Goal: Use online tool/utility: Utilize a website feature to perform a specific function

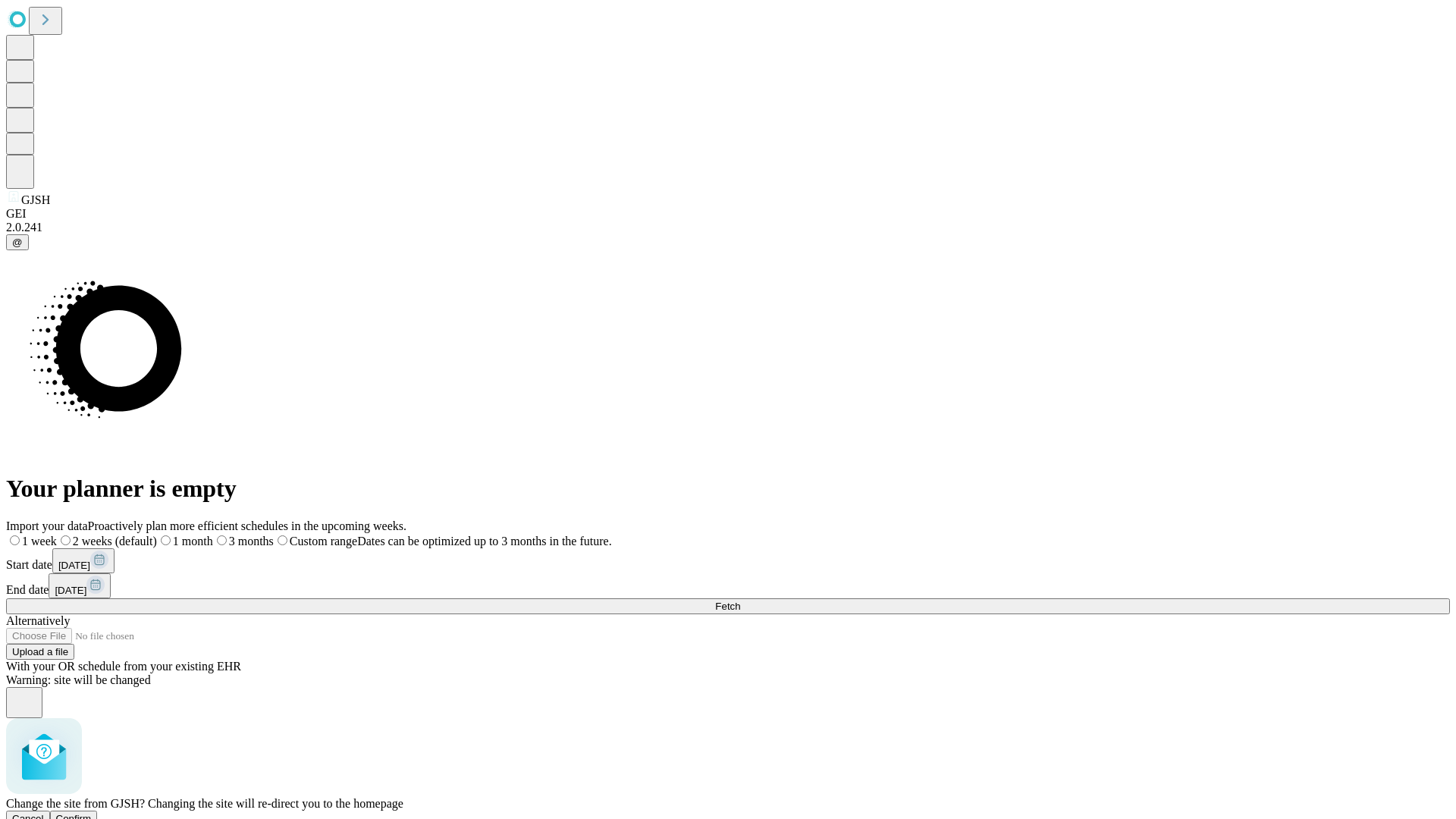
click at [92, 812] on span "Confirm" at bounding box center [74, 818] width 36 height 11
click at [138, 534] on label "2 weeks (default)" at bounding box center [92, 541] width 90 height 13
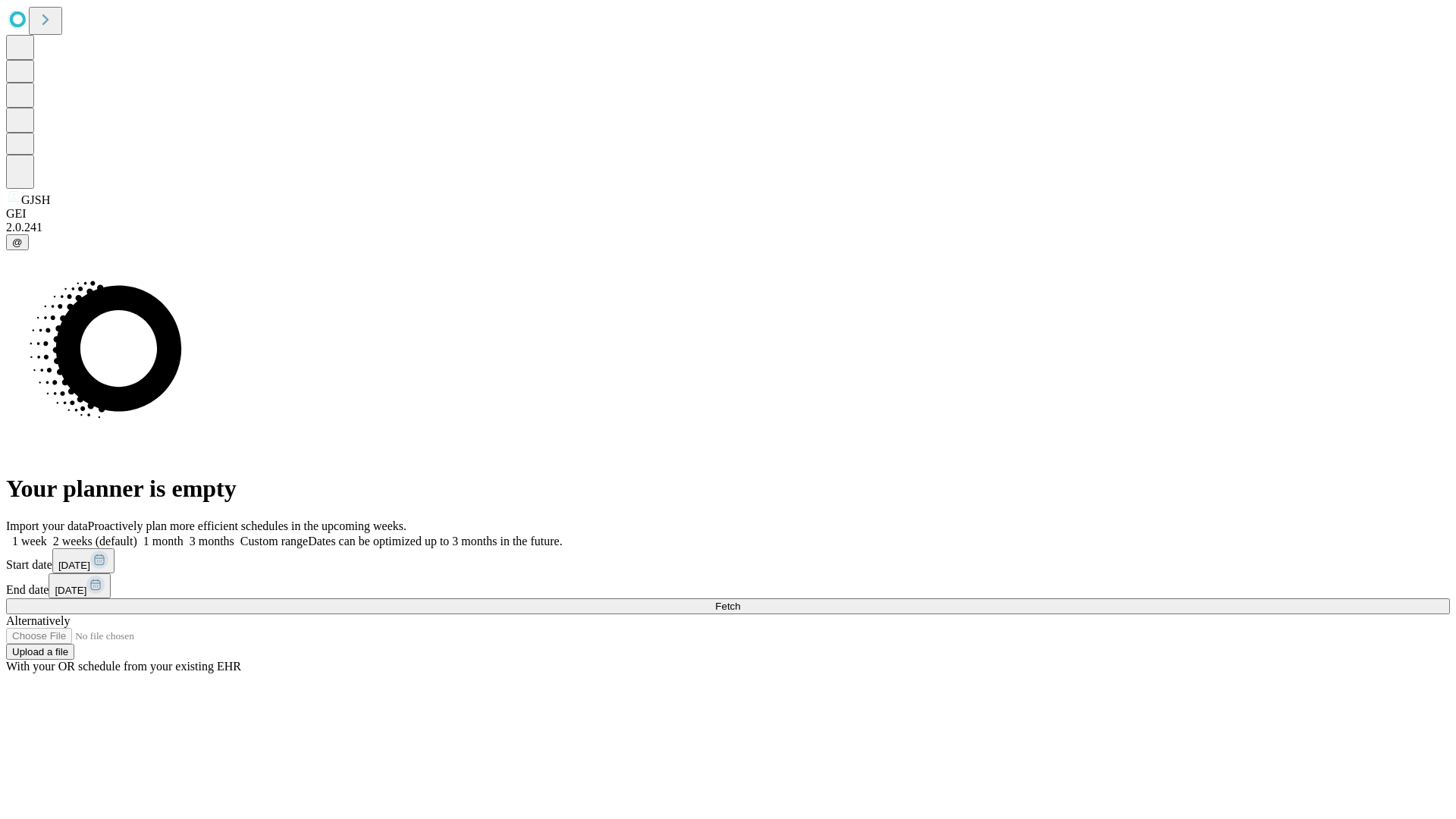
click at [741, 601] on span "Fetch" at bounding box center [728, 607] width 25 height 11
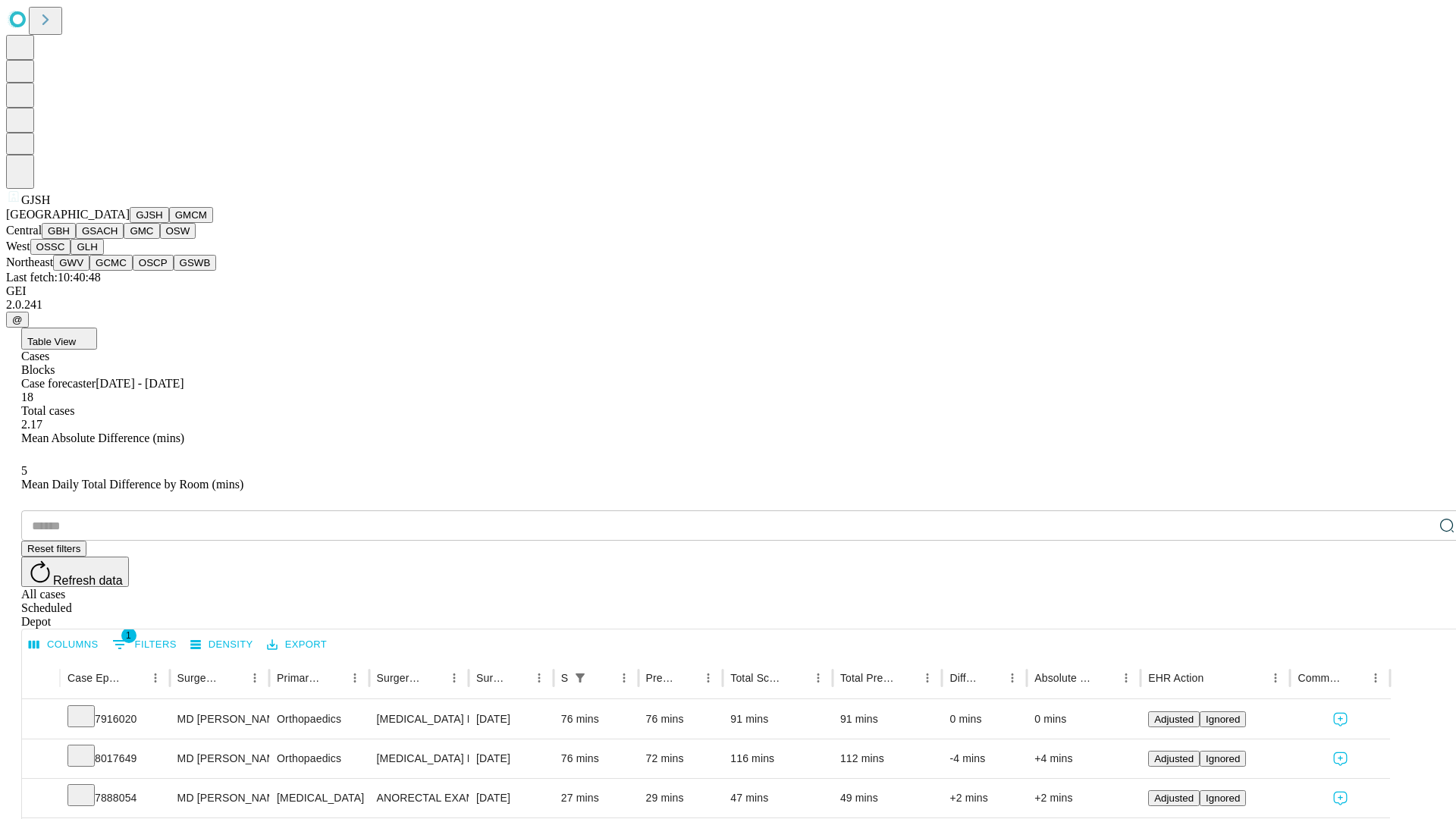
click at [169, 223] on button "GMCM" at bounding box center [191, 214] width 44 height 16
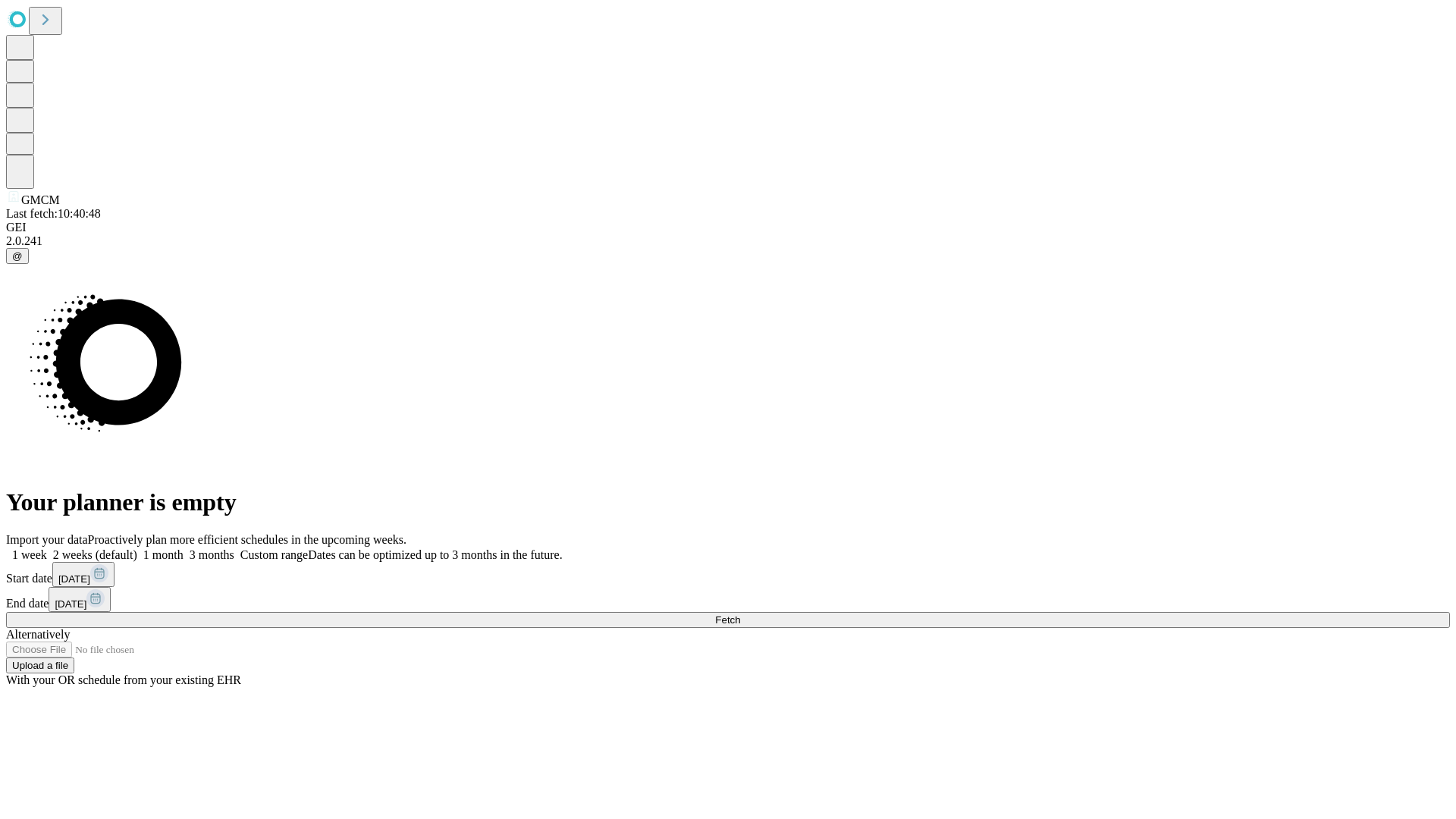
click at [138, 548] on label "2 weeks (default)" at bounding box center [92, 555] width 90 height 13
click at [741, 614] on span "Fetch" at bounding box center [728, 620] width 25 height 11
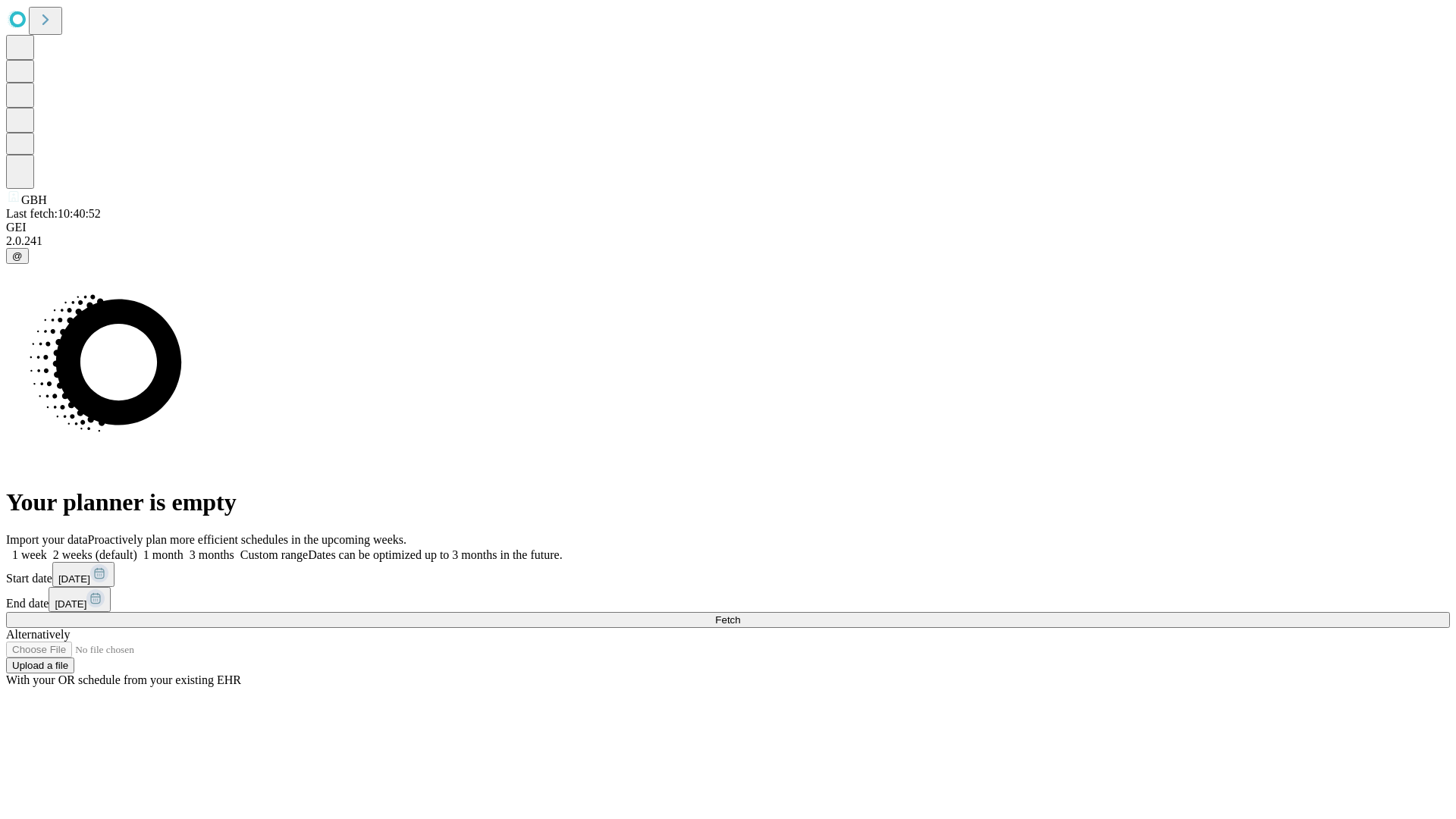
click at [138, 548] on label "2 weeks (default)" at bounding box center [92, 555] width 90 height 13
click at [741, 614] on span "Fetch" at bounding box center [728, 620] width 25 height 11
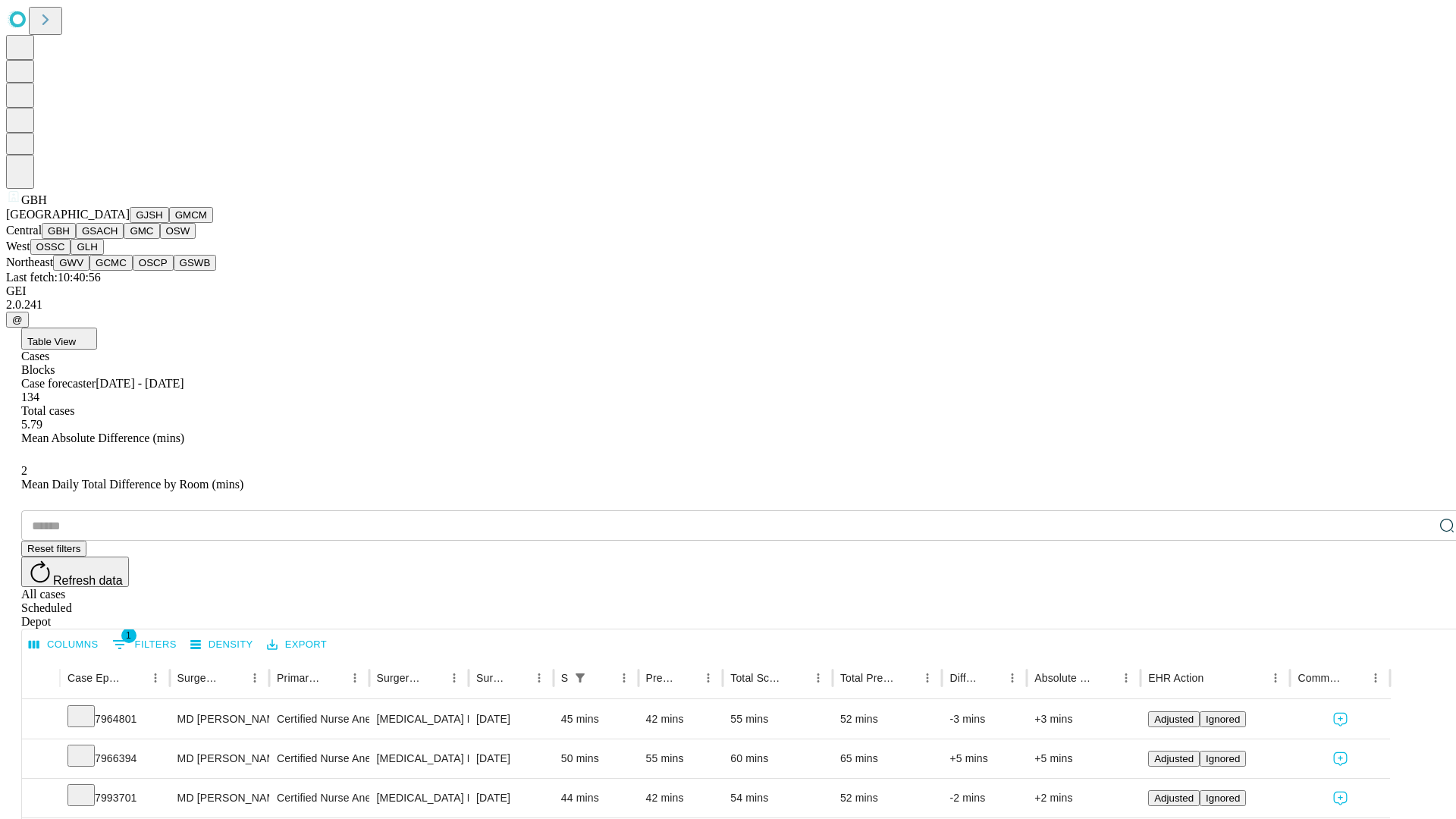
click at [118, 239] on button "GSACH" at bounding box center [99, 230] width 48 height 16
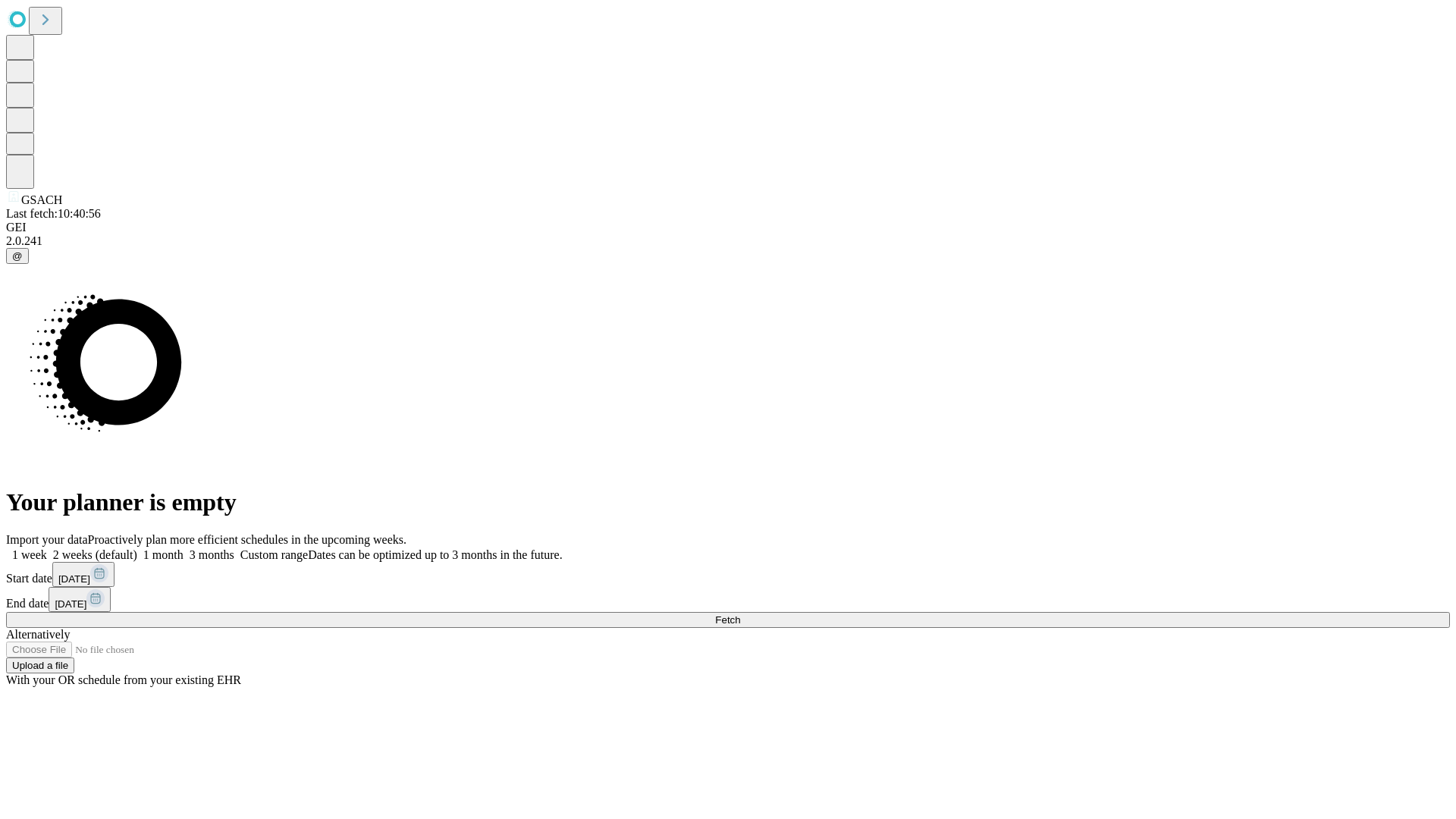
click at [138, 548] on label "2 weeks (default)" at bounding box center [92, 555] width 90 height 13
click at [741, 614] on span "Fetch" at bounding box center [728, 620] width 25 height 11
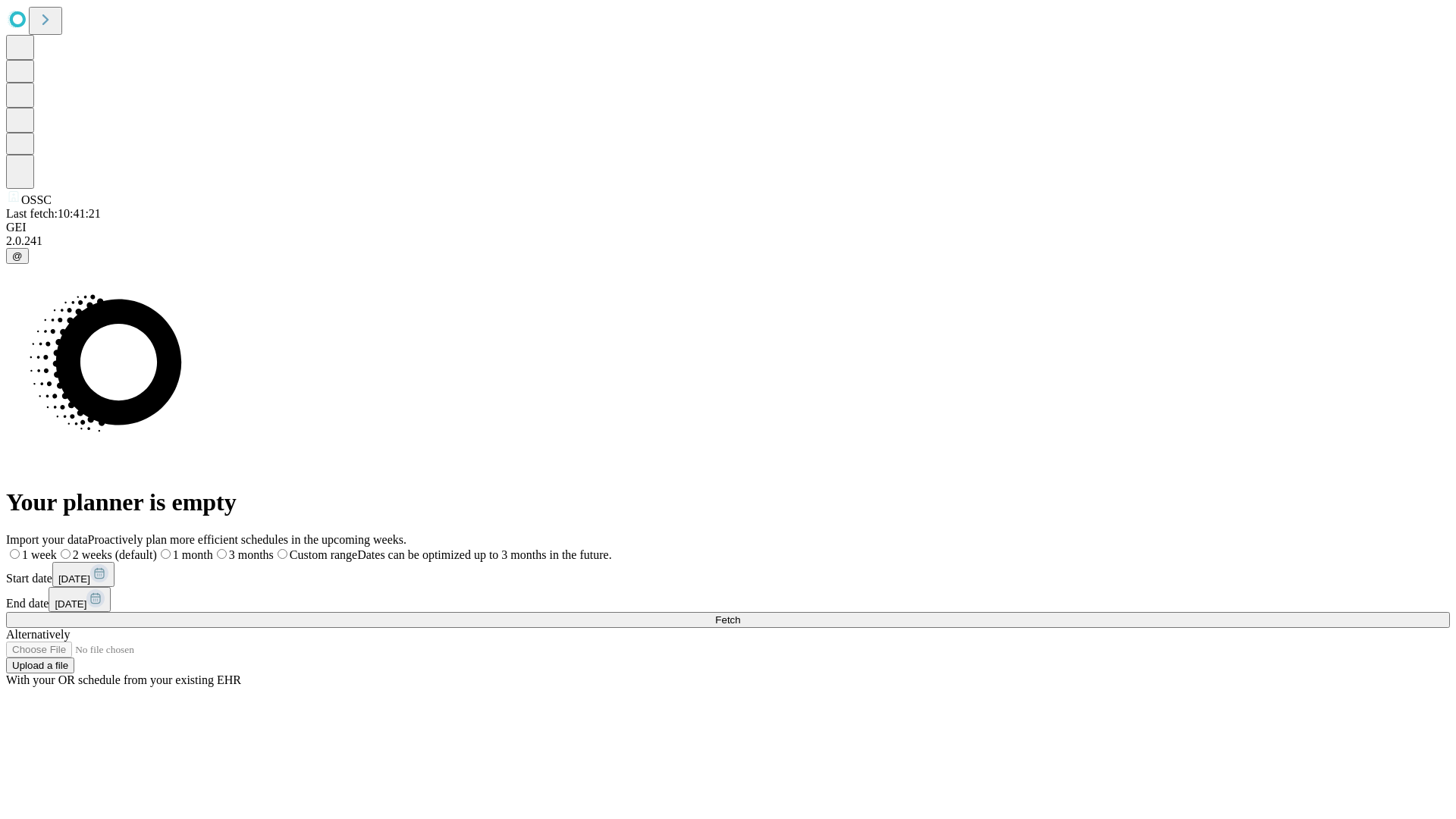
click at [741, 614] on span "Fetch" at bounding box center [728, 620] width 25 height 11
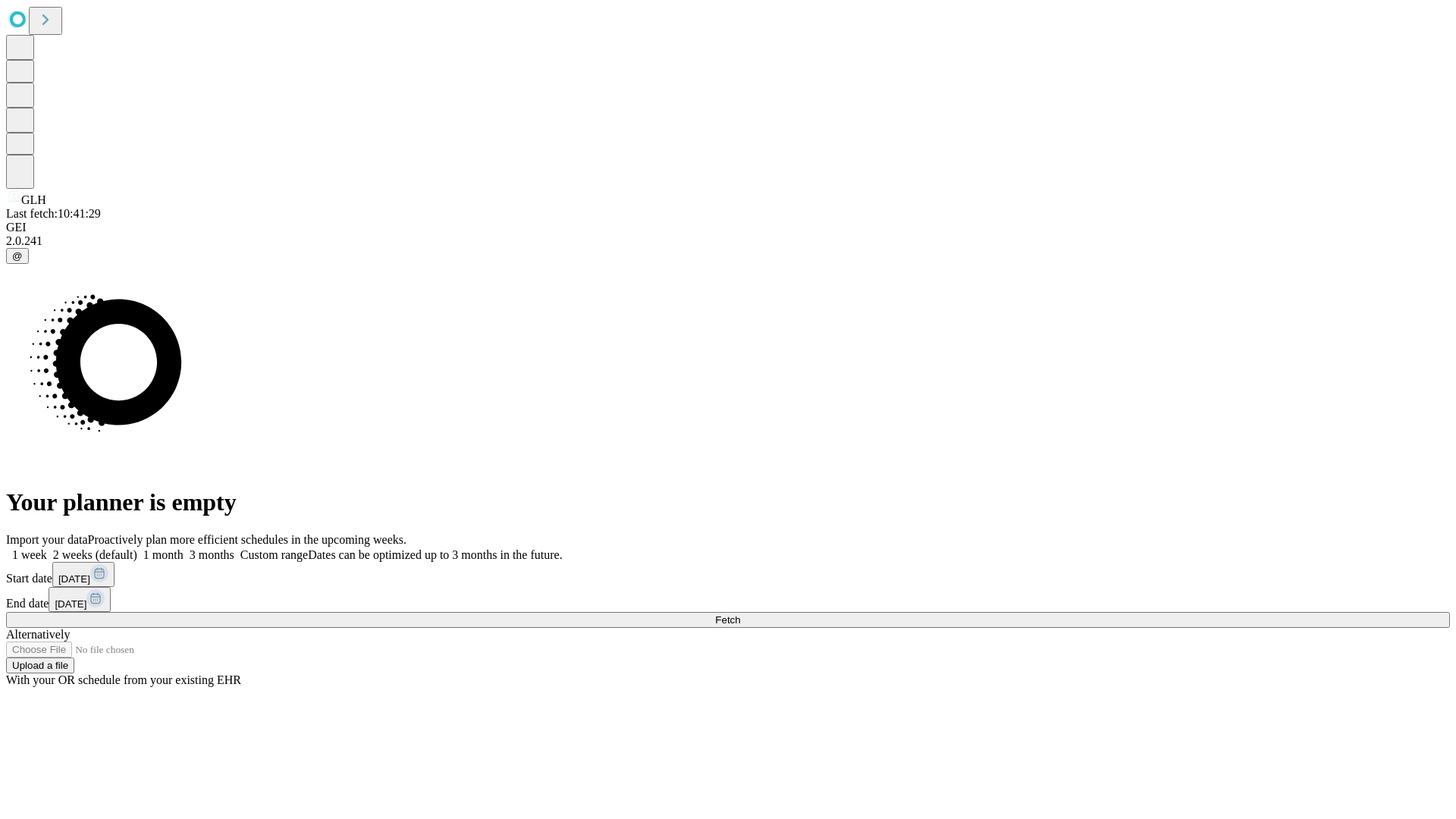
click at [138, 548] on label "2 weeks (default)" at bounding box center [92, 555] width 90 height 13
click at [741, 614] on span "Fetch" at bounding box center [728, 620] width 25 height 11
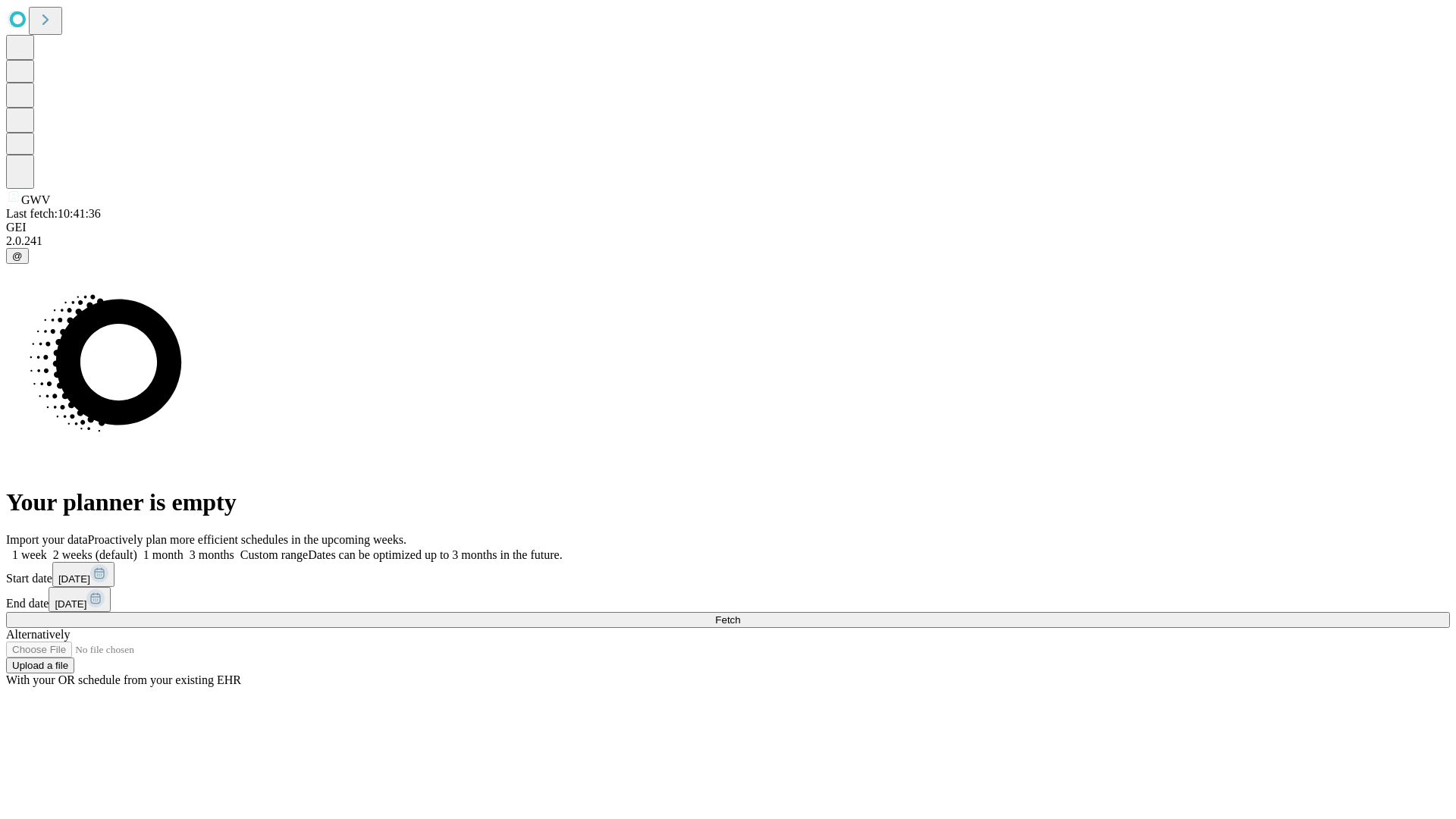
click at [138, 548] on label "2 weeks (default)" at bounding box center [92, 555] width 90 height 13
click at [741, 614] on span "Fetch" at bounding box center [728, 620] width 25 height 11
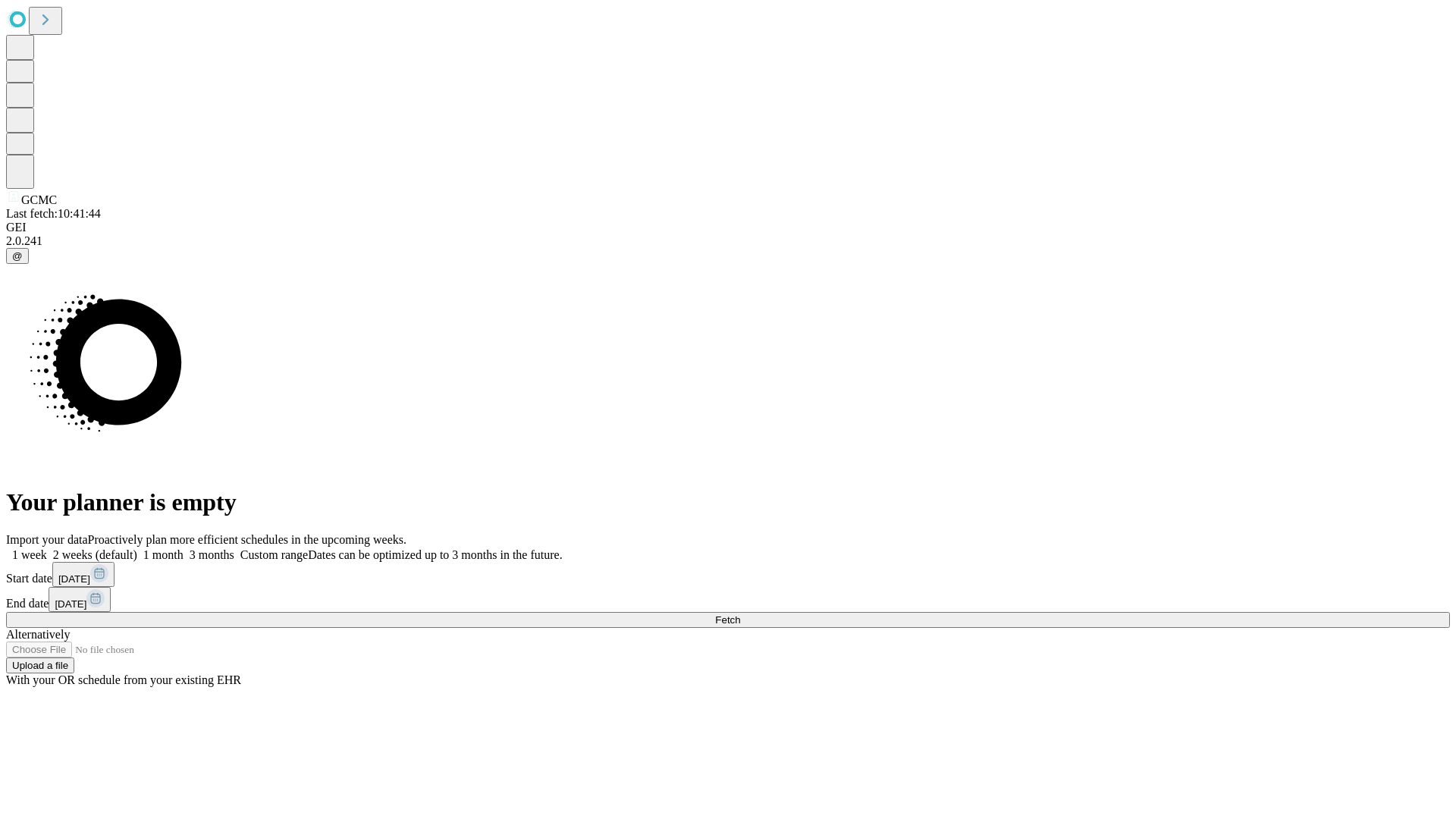
click at [138, 548] on label "2 weeks (default)" at bounding box center [92, 555] width 90 height 13
click at [741, 614] on span "Fetch" at bounding box center [728, 620] width 25 height 11
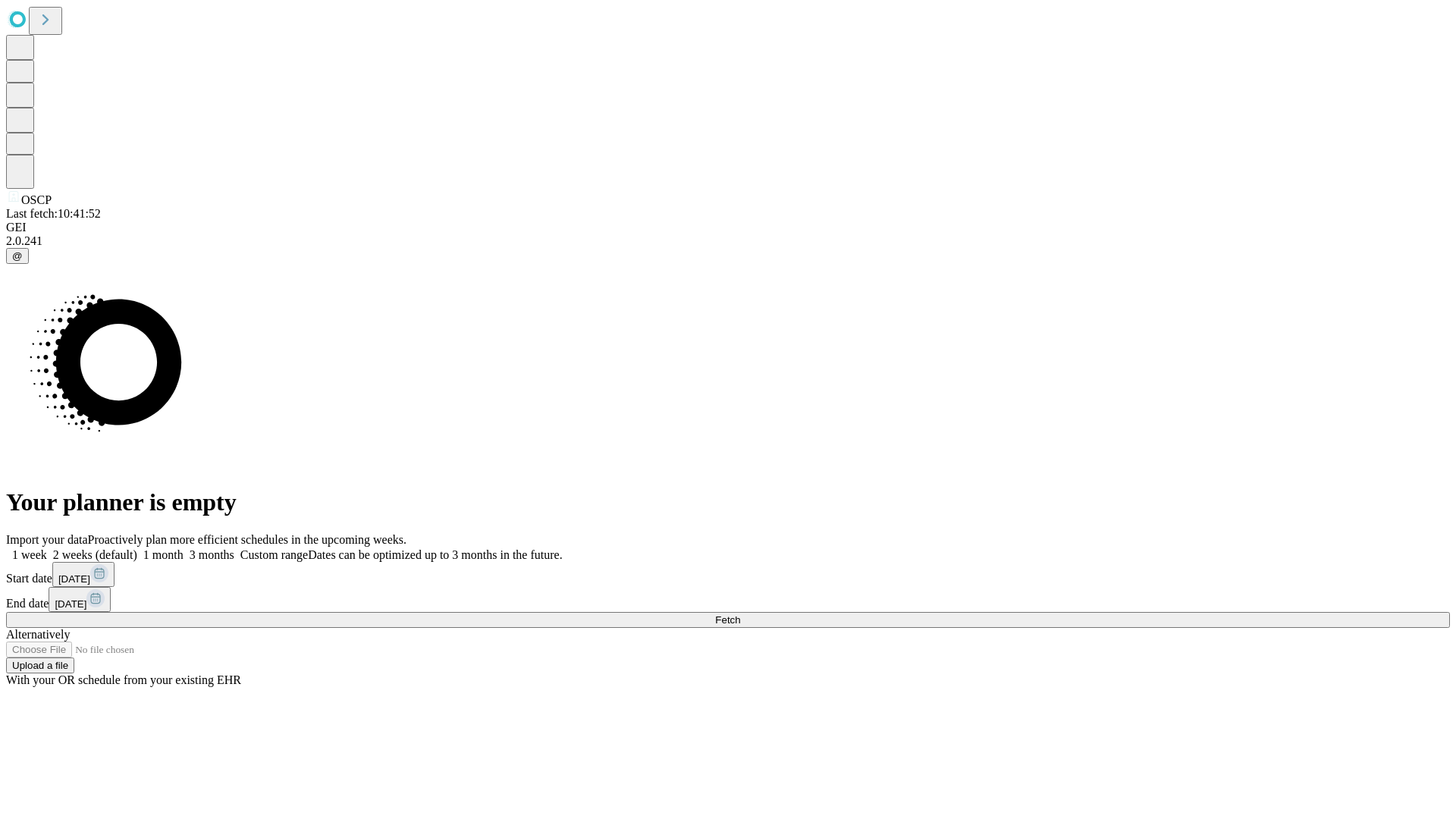
click at [138, 548] on label "2 weeks (default)" at bounding box center [92, 555] width 90 height 13
click at [741, 614] on span "Fetch" at bounding box center [728, 620] width 25 height 11
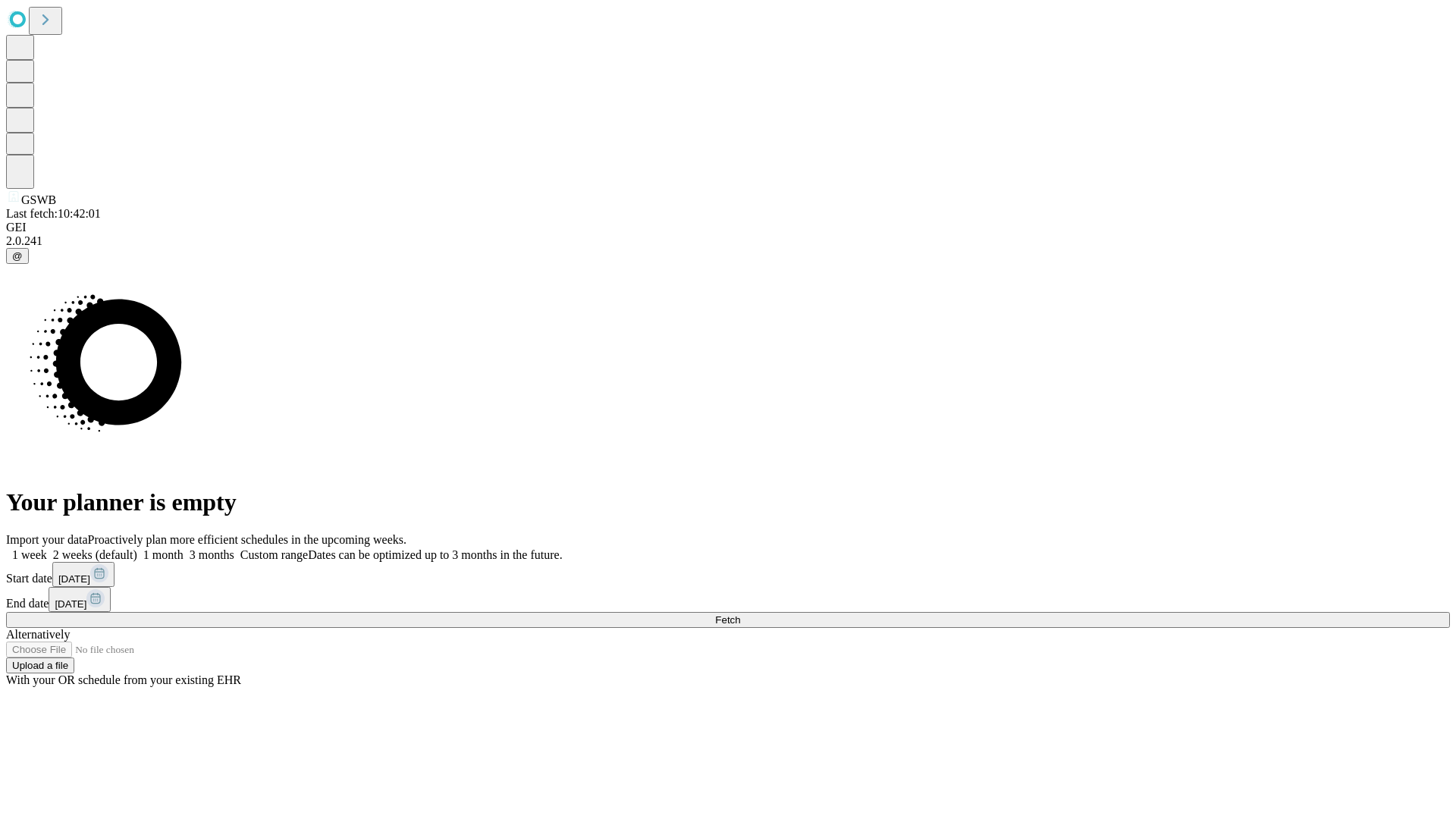
click at [138, 548] on label "2 weeks (default)" at bounding box center [92, 555] width 90 height 13
click at [741, 614] on span "Fetch" at bounding box center [728, 620] width 25 height 11
